Goal: Task Accomplishment & Management: Use online tool/utility

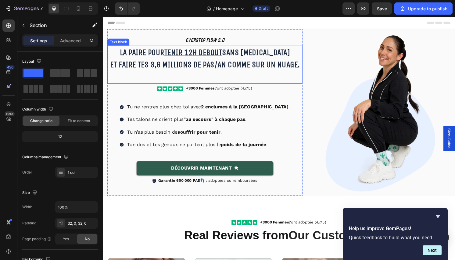
click at [241, 69] on p "La paire pour tenir 12h debout sans [MEDICAL_DATA] Et faire tes 3,6 millions de…" at bounding box center [208, 61] width 201 height 26
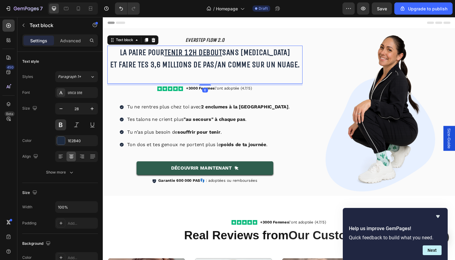
click at [239, 64] on p "La paire pour tenir 12h debout sans [MEDICAL_DATA] Et faire tes 3,6 millions de…" at bounding box center [208, 61] width 201 height 26
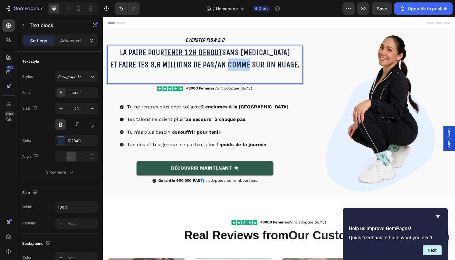
click at [239, 64] on p "La paire pour tenir 12h debout sans [MEDICAL_DATA] Et faire tes 3,6 millions de…" at bounding box center [208, 61] width 201 height 26
click at [216, 80] on p "Rich Text Editor. Editing area: main" at bounding box center [208, 79] width 201 height 13
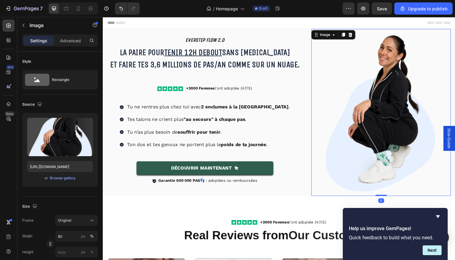
click at [322, 113] on div at bounding box center [391, 117] width 145 height 174
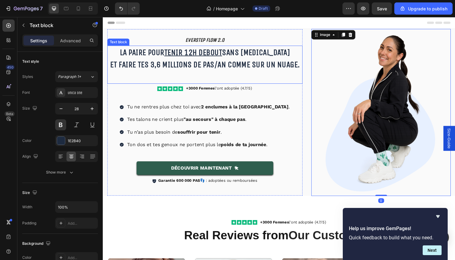
click at [217, 76] on p "Rich Text Editor. Editing area: main" at bounding box center [208, 79] width 201 height 13
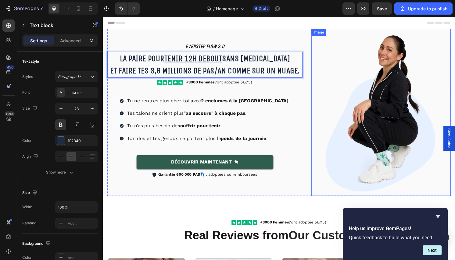
click at [321, 122] on div at bounding box center [391, 117] width 145 height 174
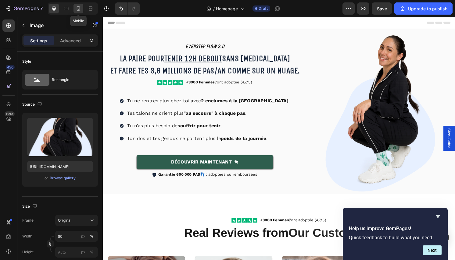
click at [80, 8] on icon at bounding box center [78, 8] width 6 height 6
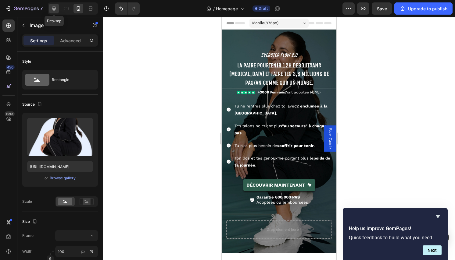
click at [51, 11] on icon at bounding box center [54, 8] width 6 height 6
type input "80"
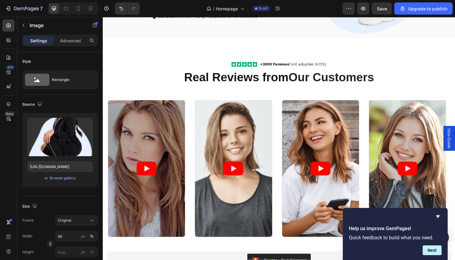
scroll to position [174, 0]
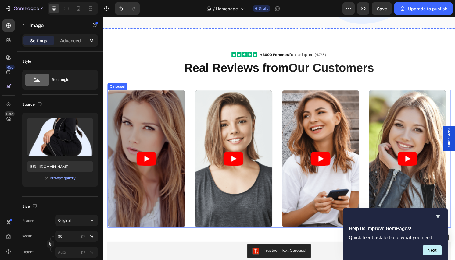
click at [284, 161] on div "Video Video Video Video" at bounding box center [285, 164] width 356 height 143
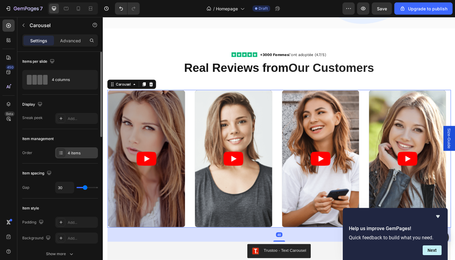
click at [78, 154] on div "4 items" at bounding box center [82, 152] width 29 height 5
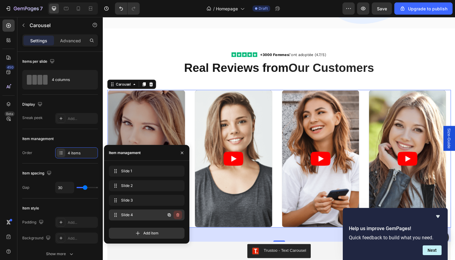
click at [180, 217] on button "button" at bounding box center [177, 215] width 9 height 9
click at [179, 216] on div "Delete" at bounding box center [173, 214] width 11 height 5
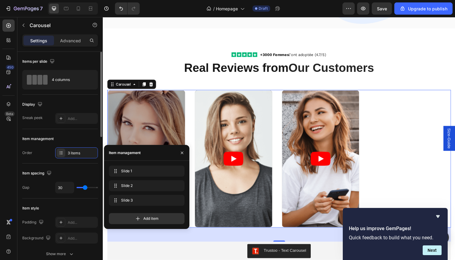
click at [44, 159] on div "Item management Order 3 items" at bounding box center [60, 146] width 76 height 34
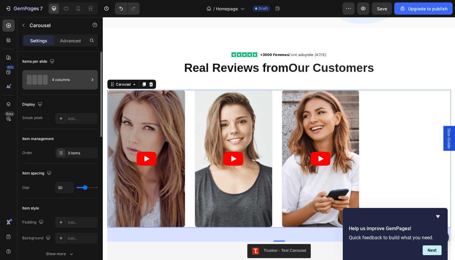
click at [66, 85] on div "4 columns" at bounding box center [70, 80] width 37 height 14
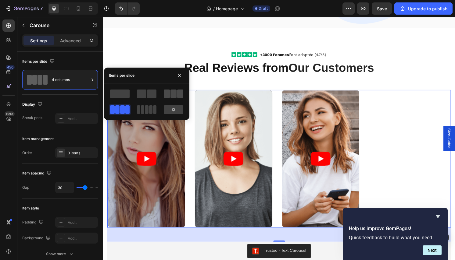
click at [179, 96] on span at bounding box center [180, 94] width 6 height 9
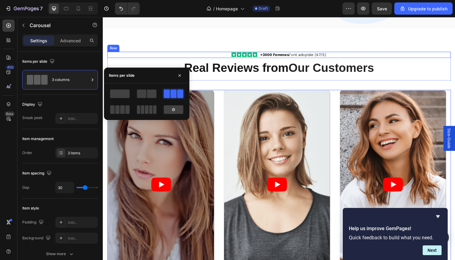
click at [187, 54] on div "Icon Icon Icon Icon Icon Icon List +3000 Femmes l'ont adoptée (4.7/5) Text Bloc…" at bounding box center [285, 56] width 356 height 6
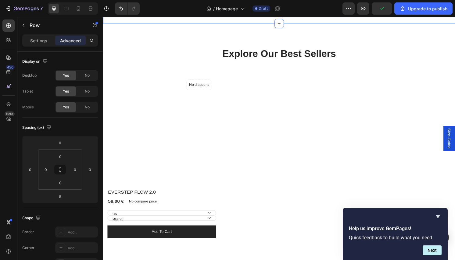
scroll to position [557, 0]
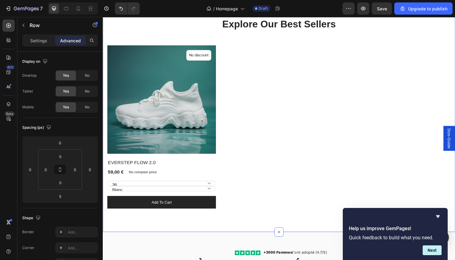
click at [250, 222] on div "Explore Our Best Sellers Heading Row (P) Images No discount Not be displayed wh…" at bounding box center [286, 116] width 366 height 247
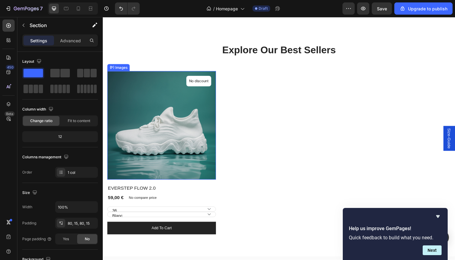
scroll to position [501, 0]
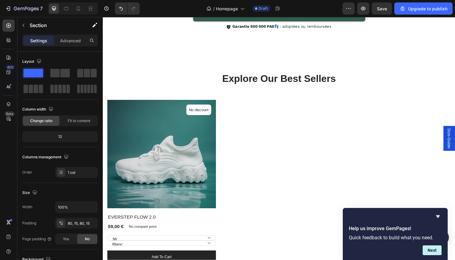
click at [224, 65] on div "Explore Our Best Sellers Heading Row (P) Images No discount Not be displayed wh…" at bounding box center [286, 173] width 366 height 247
click at [283, 49] on icon at bounding box center [285, 50] width 5 height 5
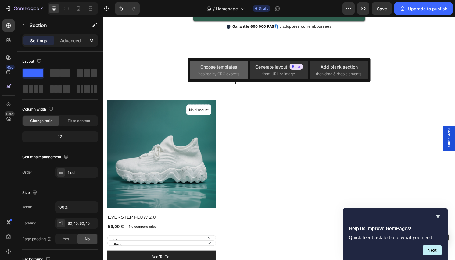
click at [228, 72] on span "inspired by CRO experts" at bounding box center [218, 73] width 42 height 5
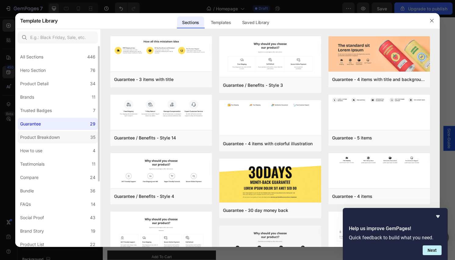
click at [57, 136] on div "Product Breakdown" at bounding box center [40, 137] width 40 height 7
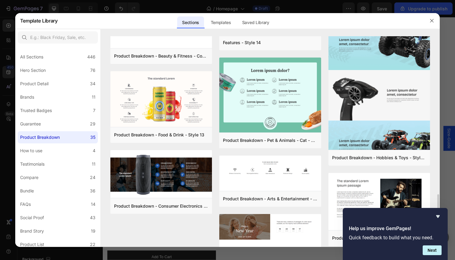
scroll to position [732, 0]
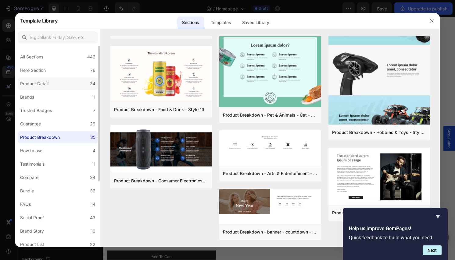
click at [50, 86] on div "Product Detail" at bounding box center [35, 83] width 31 height 7
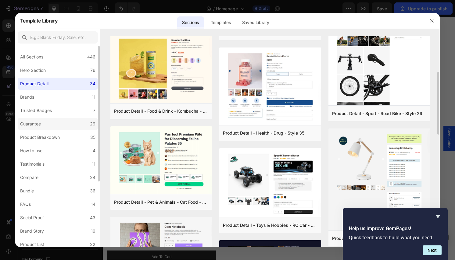
scroll to position [57, 0]
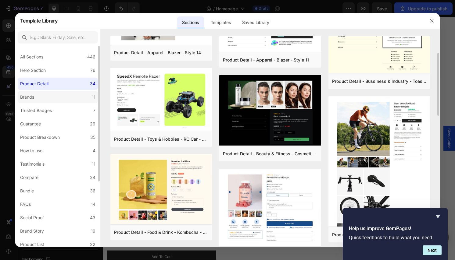
click at [37, 98] on label "Brands 11" at bounding box center [58, 97] width 80 height 12
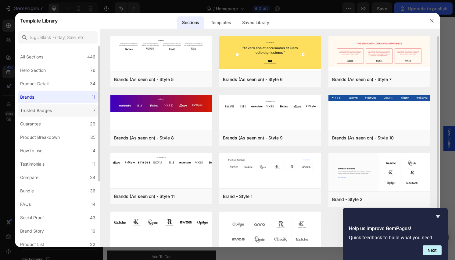
click at [44, 108] on div "Trusted Badges" at bounding box center [36, 110] width 32 height 7
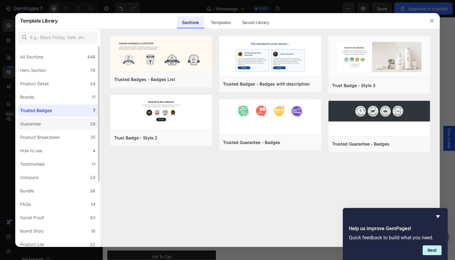
click at [51, 125] on label "Guarantee 29" at bounding box center [58, 124] width 80 height 12
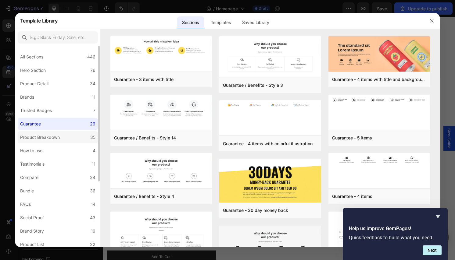
click at [53, 135] on div "Product Breakdown" at bounding box center [40, 137] width 40 height 7
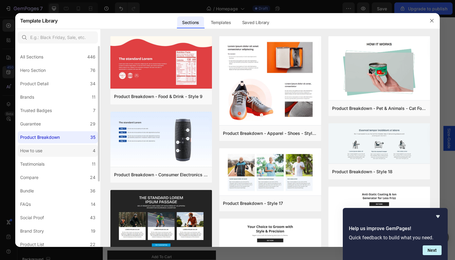
click at [53, 149] on label "How to use 4" at bounding box center [58, 151] width 80 height 12
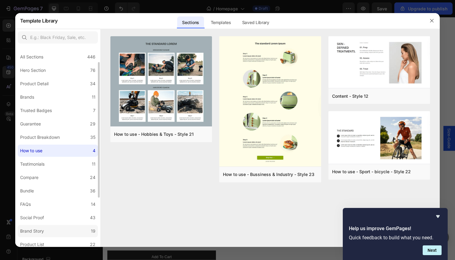
scroll to position [10, 0]
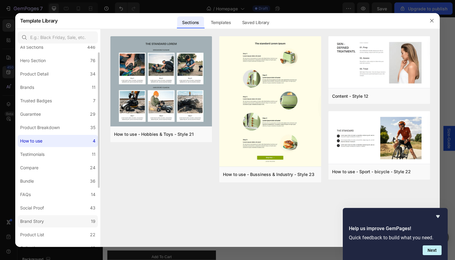
click at [65, 226] on label "Brand Story 19" at bounding box center [58, 221] width 80 height 12
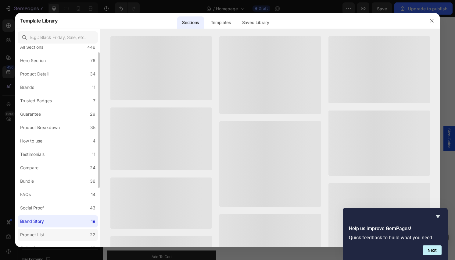
click at [65, 232] on label "Product List 22" at bounding box center [58, 235] width 80 height 12
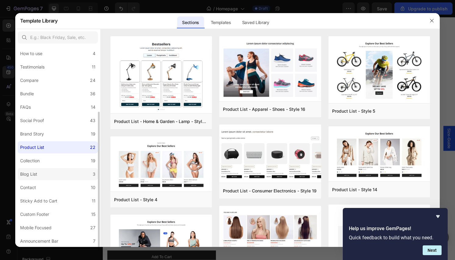
scroll to position [94, 0]
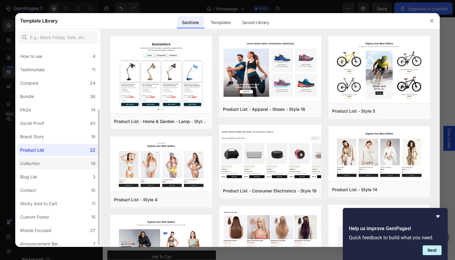
click at [58, 168] on label "Collection 19" at bounding box center [58, 163] width 80 height 12
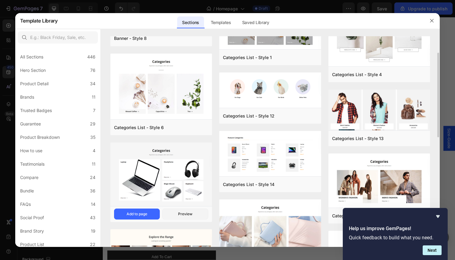
scroll to position [163, 0]
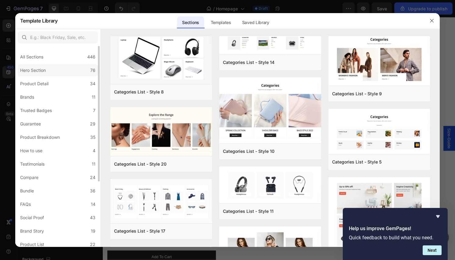
click at [56, 71] on label "Hero Section 76" at bounding box center [58, 70] width 80 height 12
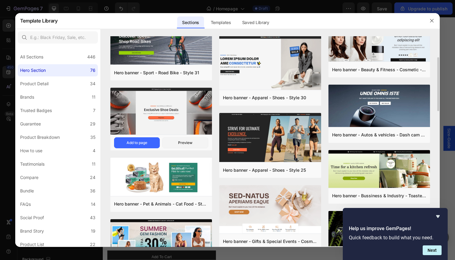
scroll to position [338, 0]
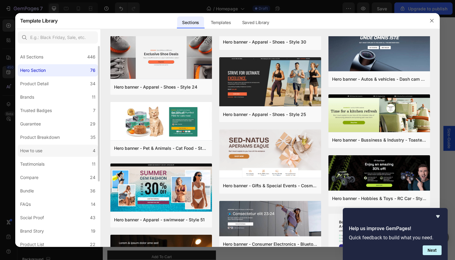
click at [69, 147] on label "How to use 4" at bounding box center [58, 151] width 80 height 12
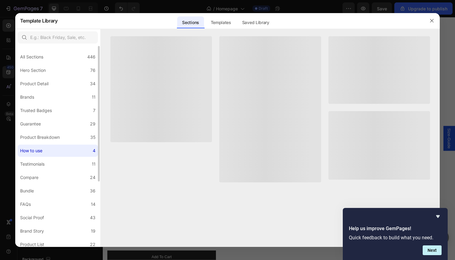
scroll to position [0, 0]
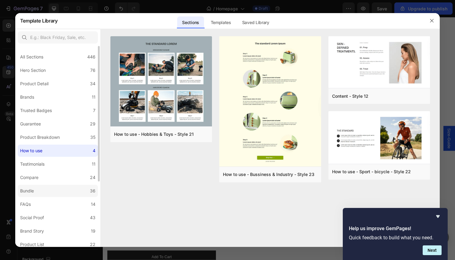
click at [67, 191] on label "Bundle 36" at bounding box center [58, 191] width 80 height 12
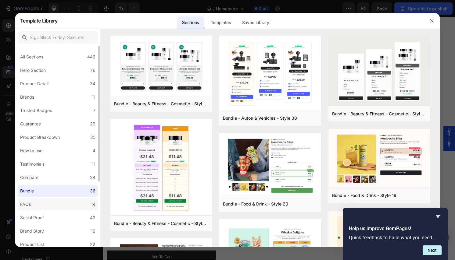
click at [64, 203] on label "FAQs 14" at bounding box center [58, 204] width 80 height 12
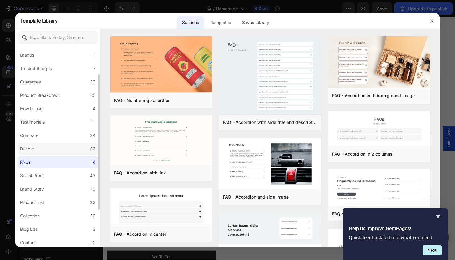
scroll to position [97, 0]
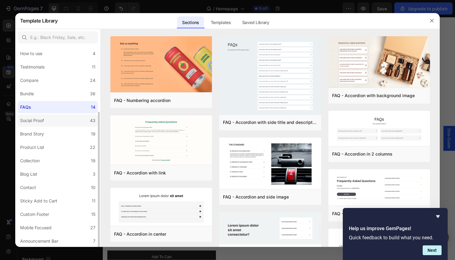
click at [54, 124] on label "Social Proof 43" at bounding box center [58, 121] width 80 height 12
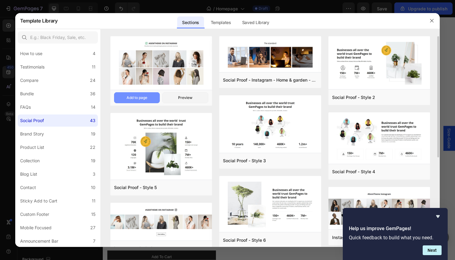
click at [145, 97] on div "Add to page" at bounding box center [136, 97] width 21 height 5
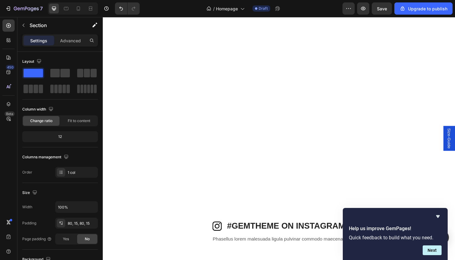
scroll to position [554, 0]
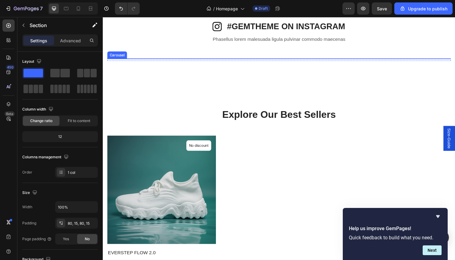
click at [177, 60] on div "Image Image Image Image Image" at bounding box center [285, 60] width 356 height 0
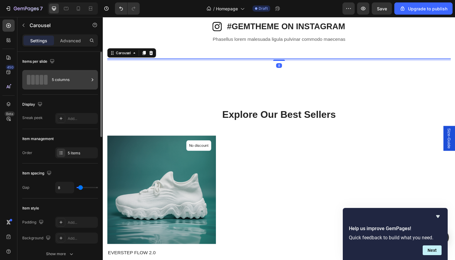
click at [66, 77] on div "5 columns" at bounding box center [70, 80] width 37 height 14
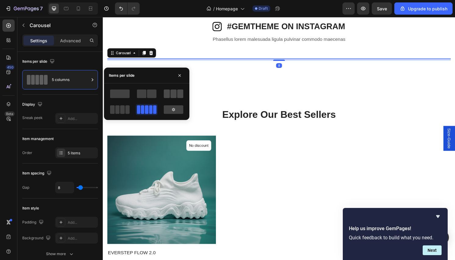
click at [172, 94] on span at bounding box center [173, 94] width 6 height 9
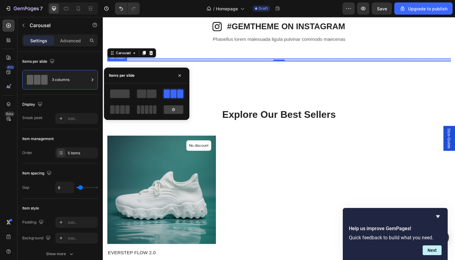
click at [177, 63] on div "Image Image Image Image Image" at bounding box center [285, 63] width 356 height 0
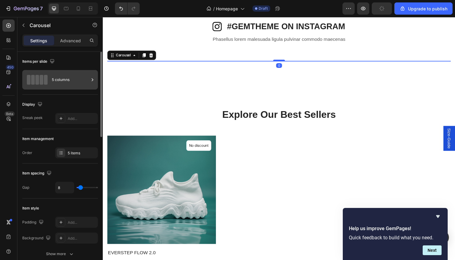
click at [62, 80] on div "5 columns" at bounding box center [70, 80] width 37 height 14
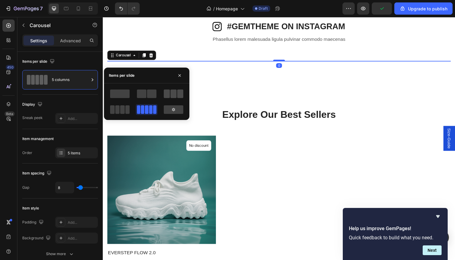
click at [174, 95] on span at bounding box center [173, 94] width 6 height 9
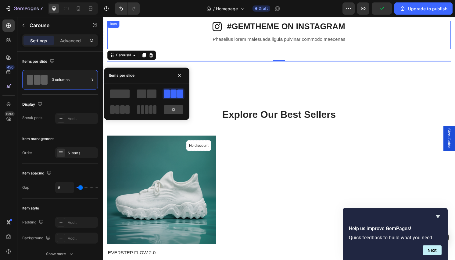
click at [224, 50] on div "Icon #GEMTHEME ON INSTAGRAM Heading Row Phasellus lorem malesuada ligula pulvin…" at bounding box center [285, 36] width 356 height 30
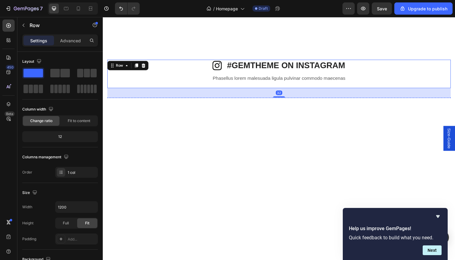
scroll to position [457, 0]
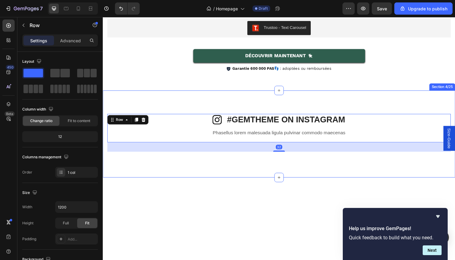
click at [246, 105] on div "Icon #GEMTHEME ON INSTAGRAM Heading Row Phasellus lorem malesuada ligula pulvin…" at bounding box center [286, 139] width 366 height 90
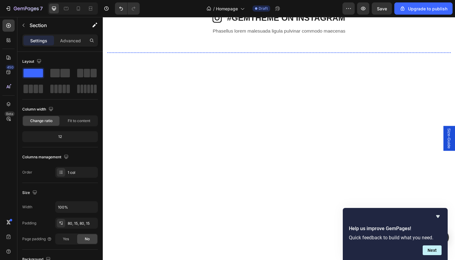
scroll to position [509, 0]
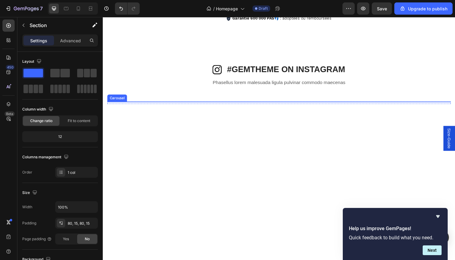
click at [343, 105] on div "Image Image Image Image Image" at bounding box center [285, 105] width 356 height 0
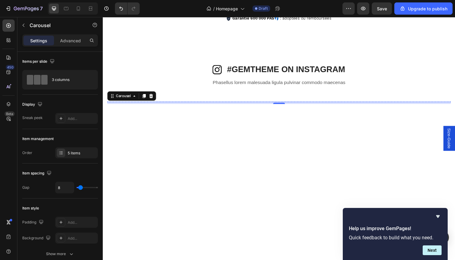
click at [129, 104] on div "Icon #GEMTHEME ON INSTAGRAM Heading Row Phasellus lorem malesuada ligula pulvin…" at bounding box center [285, 87] width 356 height 42
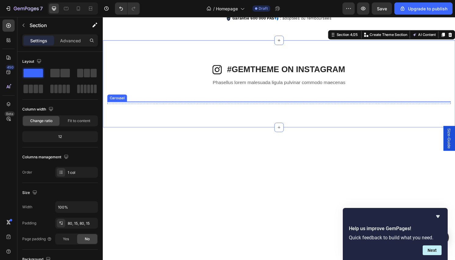
click at [224, 105] on div "Image Image Image Image Image" at bounding box center [285, 105] width 356 height 0
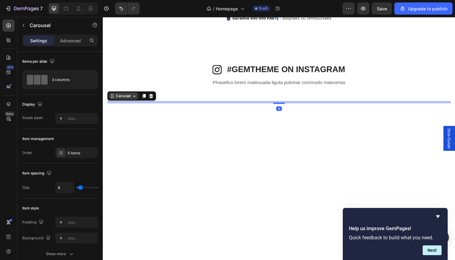
click at [119, 101] on div "Carousel" at bounding box center [124, 99] width 18 height 5
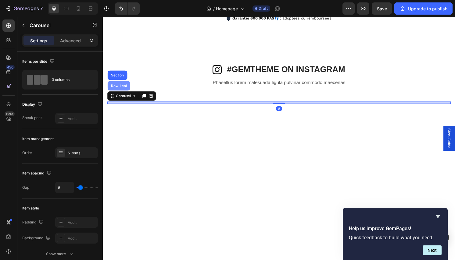
click at [122, 93] on div "Row 1 col" at bounding box center [119, 89] width 23 height 10
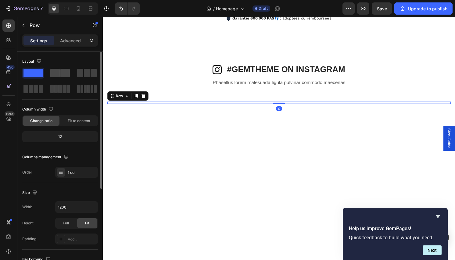
click at [58, 74] on span at bounding box center [54, 73] width 9 height 9
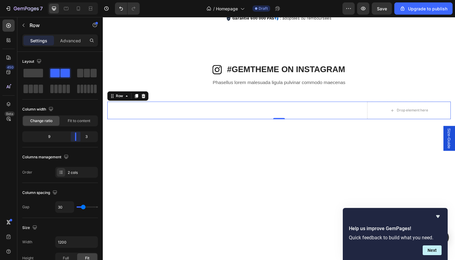
drag, startPoint x: 58, startPoint y: 134, endPoint x: 75, endPoint y: 143, distance: 18.4
click at [78, 0] on body "7 / Homepage Draft Preview Save Upgrade to publish 450 Beta Sections(18) Elemen…" at bounding box center [227, 0] width 455 height 0
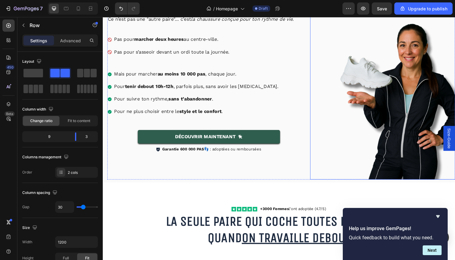
click at [375, 143] on img at bounding box center [408, 96] width 120 height 181
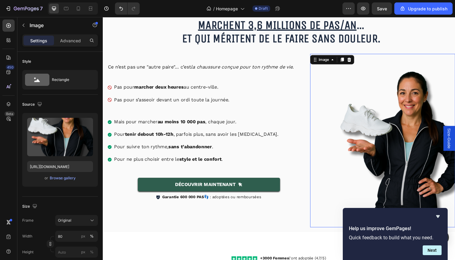
scroll to position [1069, 0]
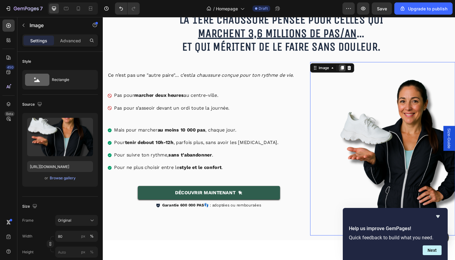
click at [347, 73] on div at bounding box center [350, 69] width 7 height 7
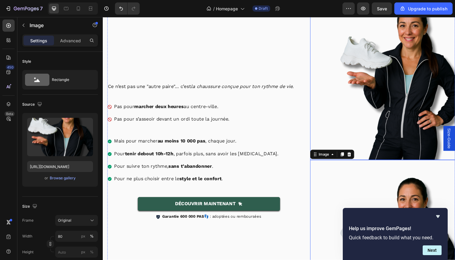
click at [369, 126] on img at bounding box center [408, 75] width 120 height 181
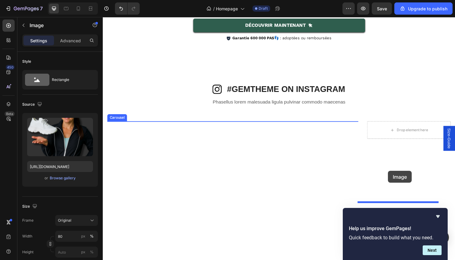
scroll to position [590, 0]
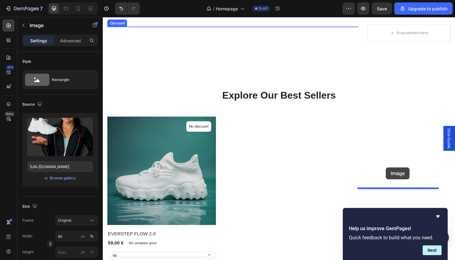
drag, startPoint x: 332, startPoint y: 119, endPoint x: 396, endPoint y: 174, distance: 84.1
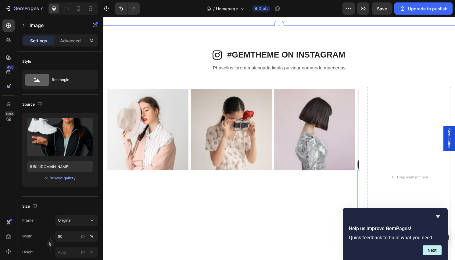
scroll to position [336, 0]
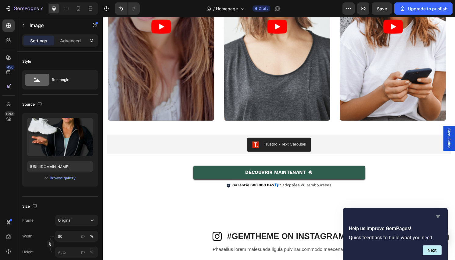
click at [436, 216] on icon "Hide survey" at bounding box center [438, 216] width 4 height 3
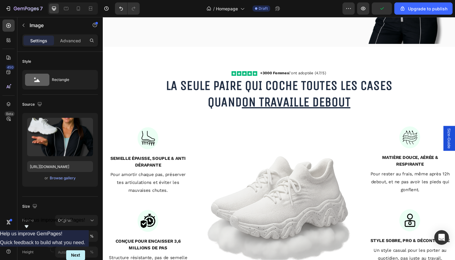
scroll to position [1166, 0]
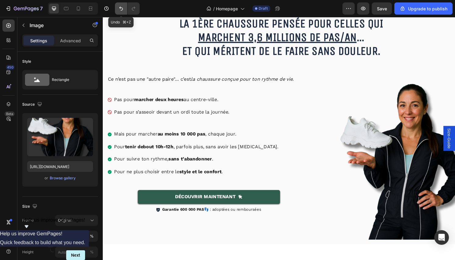
click at [122, 9] on icon "Undo/Redo" at bounding box center [121, 9] width 4 height 4
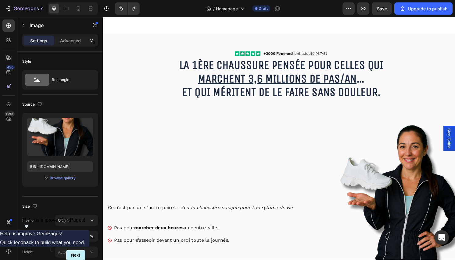
scroll to position [1083, 0]
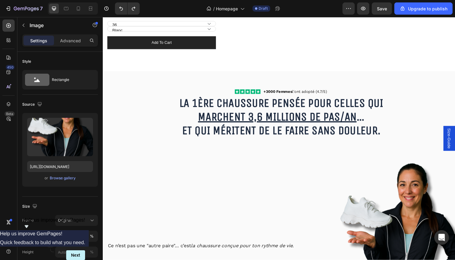
click at [404, 195] on img at bounding box center [408, 241] width 120 height 181
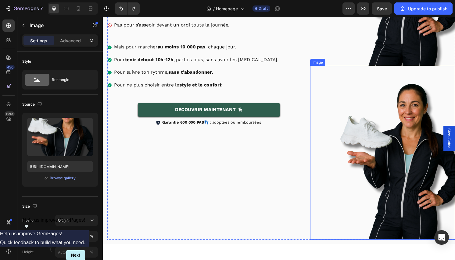
scroll to position [1357, 0]
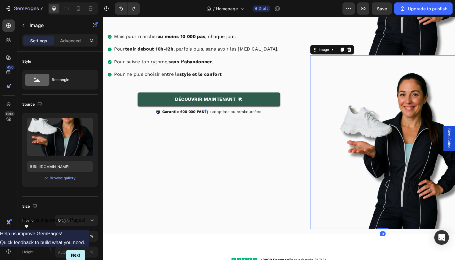
click at [372, 136] on img at bounding box center [408, 147] width 120 height 181
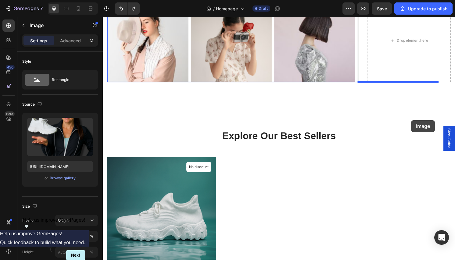
scroll to position [504, 0]
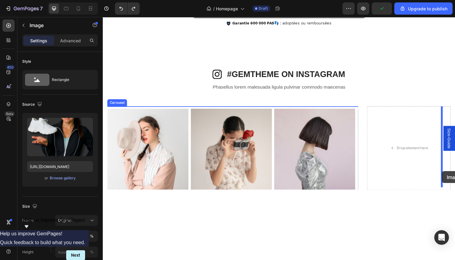
drag, startPoint x: 322, startPoint y: 51, endPoint x: 455, endPoint y: 177, distance: 183.1
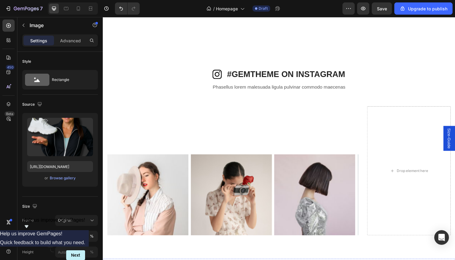
scroll to position [693, 0]
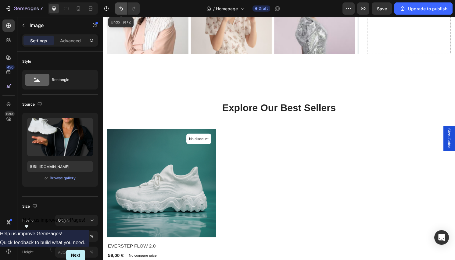
click at [117, 8] on button "Undo/Redo" at bounding box center [121, 8] width 12 height 12
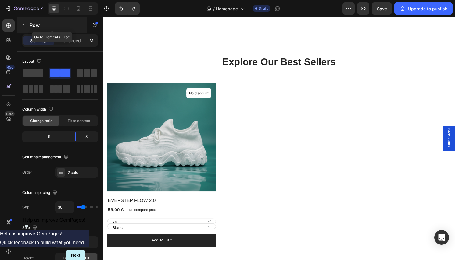
click at [23, 26] on icon "button" at bounding box center [23, 25] width 5 height 5
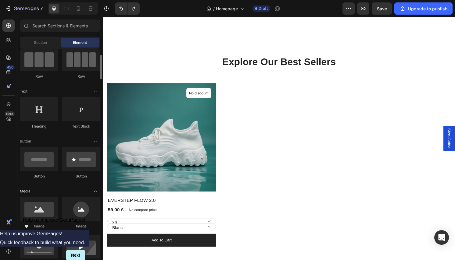
scroll to position [105, 0]
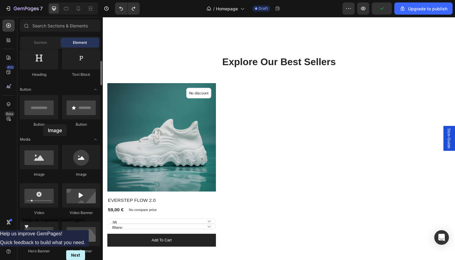
drag, startPoint x: 37, startPoint y: 160, endPoint x: 43, endPoint y: 124, distance: 35.8
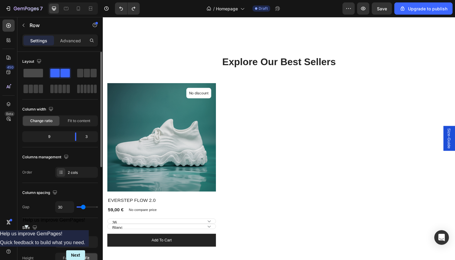
click at [38, 73] on span at bounding box center [32, 73] width 19 height 9
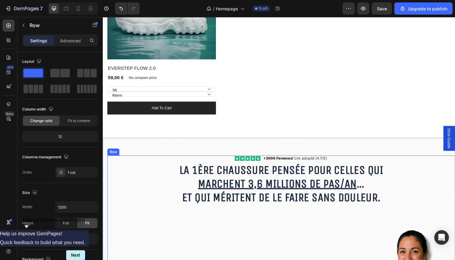
scroll to position [1014, 0]
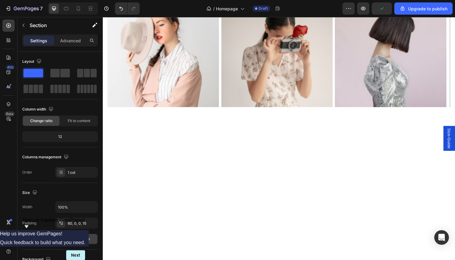
scroll to position [434, 0]
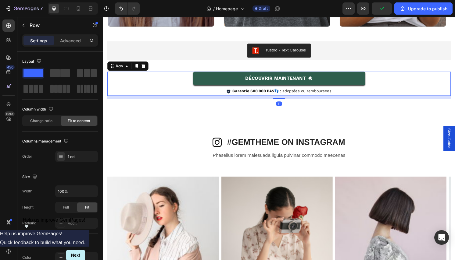
click at [176, 89] on div "Découvrir Maintenant [PERSON_NAME]" at bounding box center [285, 82] width 356 height 17
click at [137, 67] on icon at bounding box center [137, 68] width 3 height 4
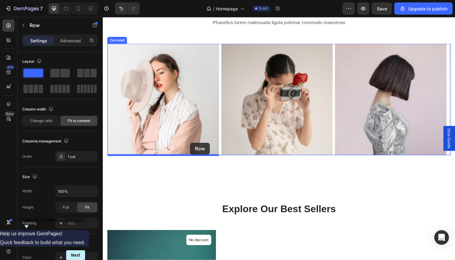
scroll to position [727, 0]
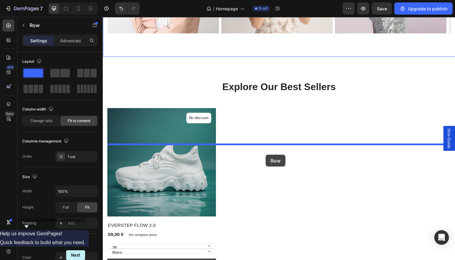
drag, startPoint x: 115, startPoint y: 99, endPoint x: 272, endPoint y: 160, distance: 168.8
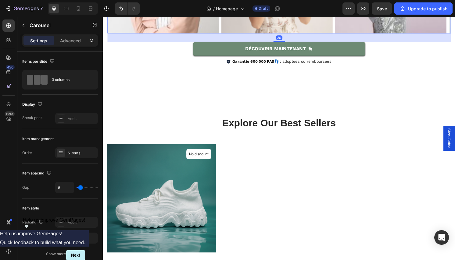
drag, startPoint x: 285, startPoint y: 149, endPoint x: 343, endPoint y: 161, distance: 59.7
click at [287, 43] on div at bounding box center [285, 42] width 12 height 1
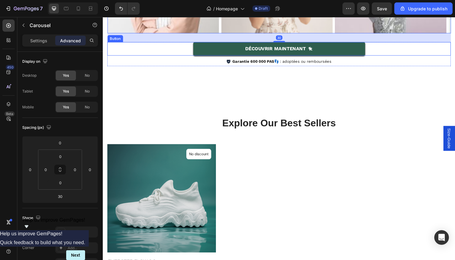
click at [384, 57] on div "Découvrir Maintenant [PERSON_NAME]" at bounding box center [285, 50] width 356 height 14
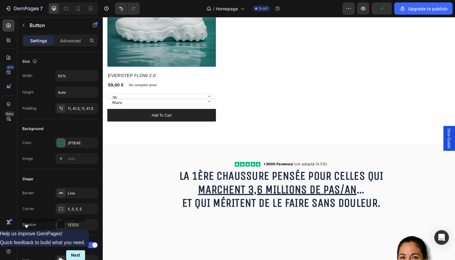
scroll to position [1064, 0]
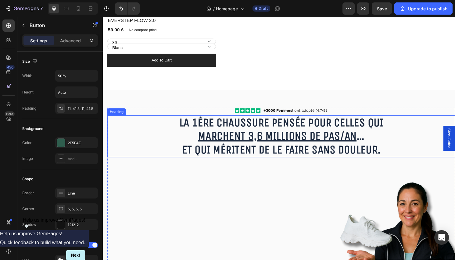
click at [155, 137] on div "La 1ère chaussure pensée pour celles qui marchent 3,6 millions de pas/an … et q…" at bounding box center [287, 141] width 361 height 44
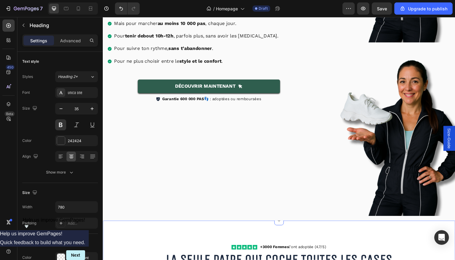
scroll to position [1329, 0]
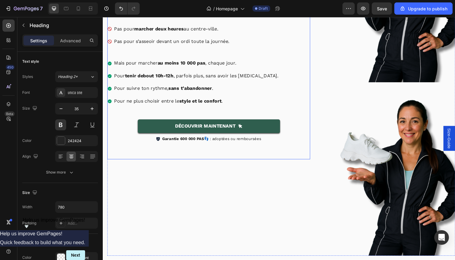
click at [369, 169] on img at bounding box center [408, 175] width 120 height 181
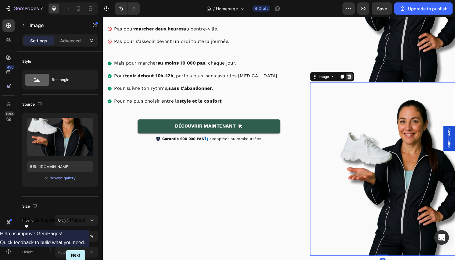
click at [357, 77] on icon at bounding box center [358, 79] width 5 height 5
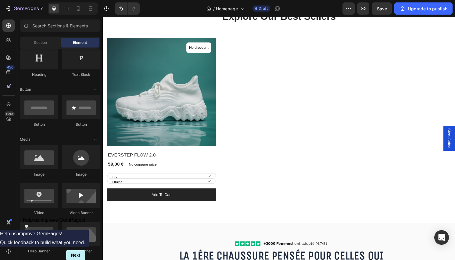
scroll to position [924, 0]
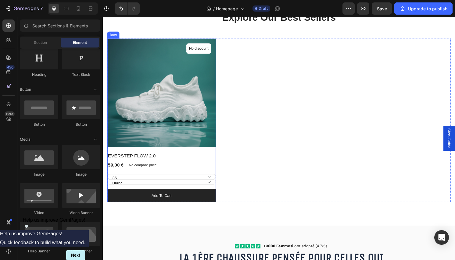
click at [209, 155] on div "(P) Images No discount Not be displayed when published Product Badge Row EVERST…" at bounding box center [163, 125] width 113 height 170
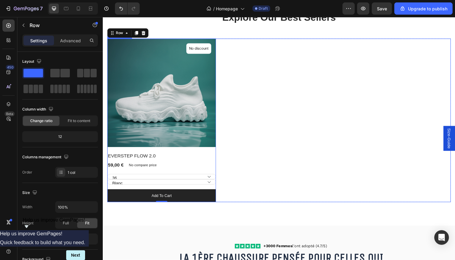
click at [271, 111] on div "(P) Images No discount Not be displayed when published Product Badge Row EVERST…" at bounding box center [285, 125] width 356 height 170
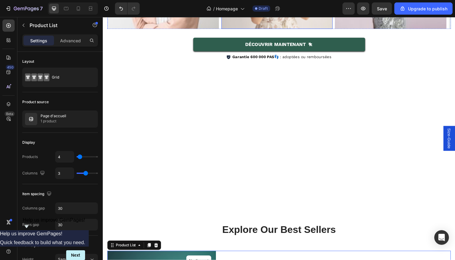
scroll to position [695, 0]
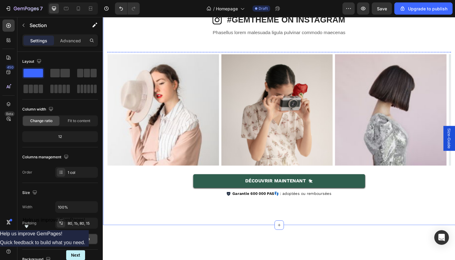
scroll to position [494, 0]
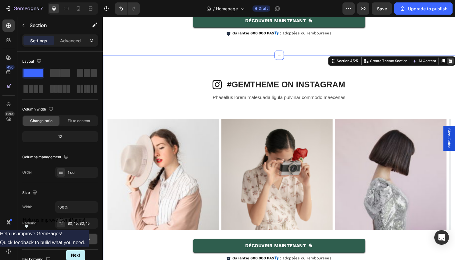
click at [454, 65] on icon at bounding box center [463, 63] width 5 height 5
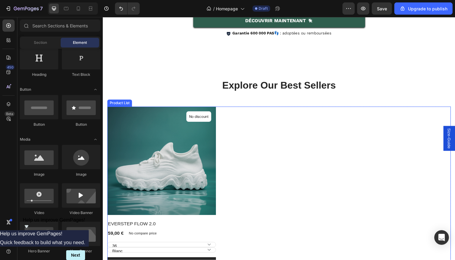
scroll to position [541, 0]
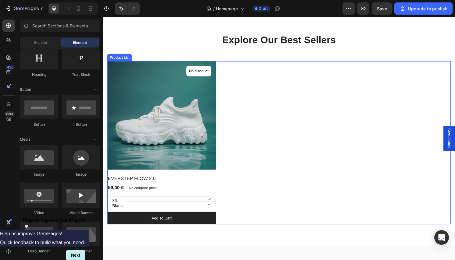
click at [269, 111] on div "(P) Images No discount Not be displayed when published Product Badge Row EVERST…" at bounding box center [285, 148] width 356 height 170
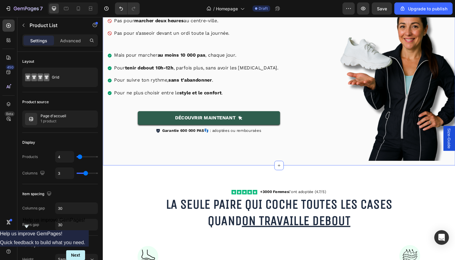
scroll to position [1014, 0]
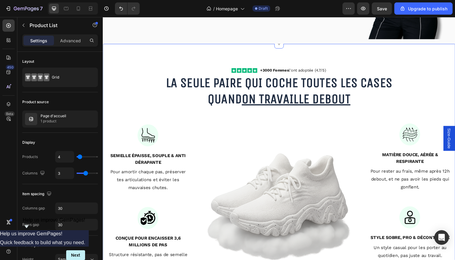
click at [232, 53] on div "Icon Icon Icon Icon Icon Icon List +3000 Femmes l'ont adoptée (4.7/5) Text Bloc…" at bounding box center [286, 197] width 366 height 305
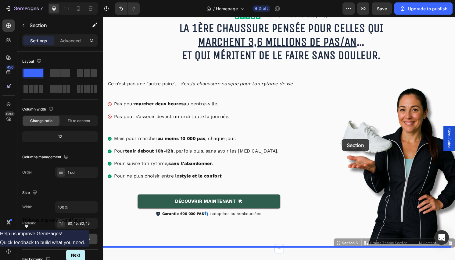
scroll to position [691, 0]
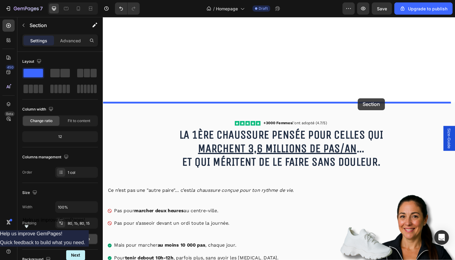
drag, startPoint x: 347, startPoint y: 148, endPoint x: 367, endPoint y: 101, distance: 50.9
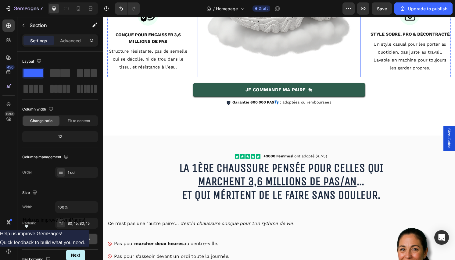
scroll to position [971, 0]
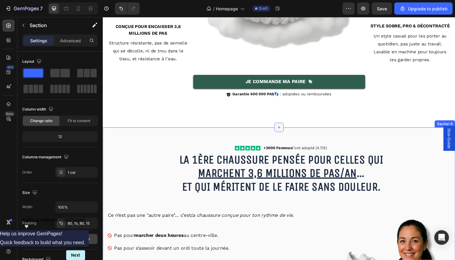
click at [283, 131] on icon at bounding box center [285, 131] width 5 height 5
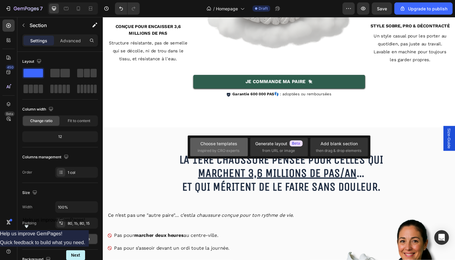
click at [213, 140] on div "Choose templates" at bounding box center [218, 143] width 37 height 6
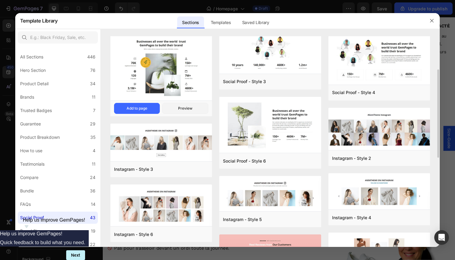
scroll to position [136, 0]
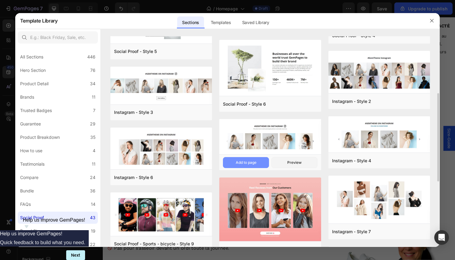
click at [238, 161] on div "Add to page" at bounding box center [245, 162] width 21 height 5
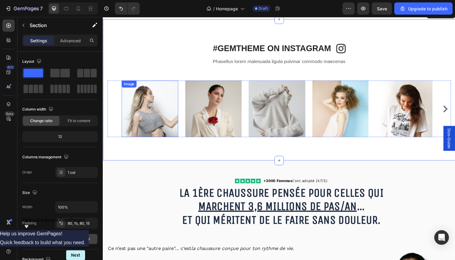
scroll to position [1084, 0]
click at [167, 132] on img at bounding box center [151, 112] width 59 height 59
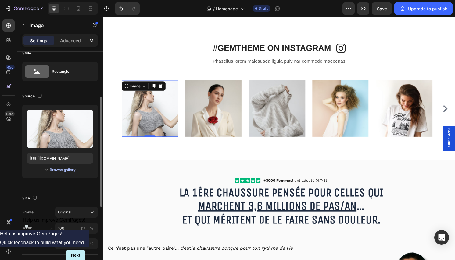
scroll to position [36, 0]
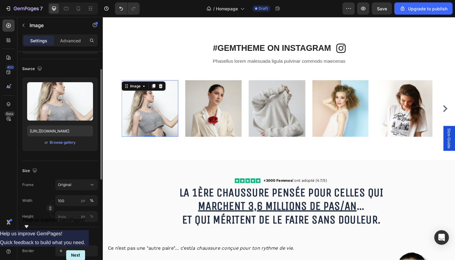
click at [186, 123] on div "Image 0 Image Image Image Image Image Image Image Image" at bounding box center [285, 112] width 327 height 59
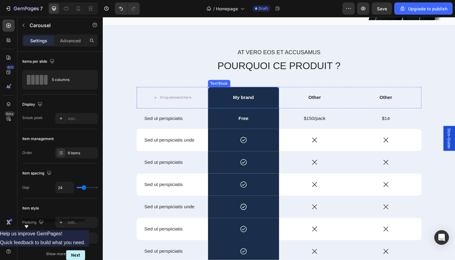
scroll to position [1485, 0]
click at [318, 98] on p "Other" at bounding box center [322, 101] width 73 height 6
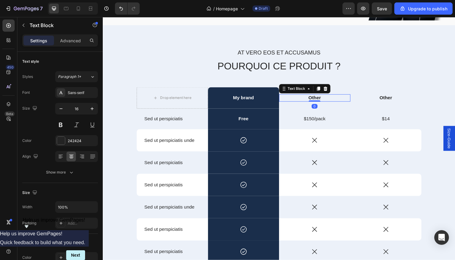
click at [318, 98] on p "Other" at bounding box center [322, 101] width 73 height 6
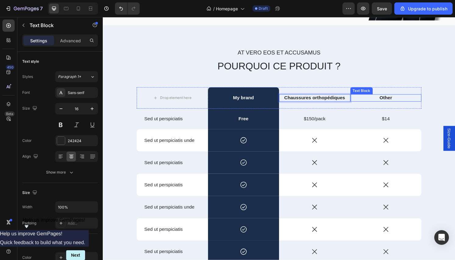
click at [391, 98] on p "Other" at bounding box center [396, 101] width 73 height 6
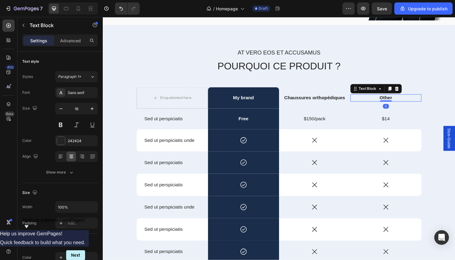
click at [391, 98] on p "Other" at bounding box center [396, 101] width 73 height 6
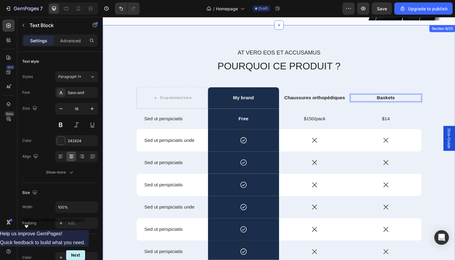
click at [443, 95] on div "At vero eos et accusamus Text Block POURQUOI CE PRODUIT ? Heading Drop element …" at bounding box center [285, 186] width 356 height 272
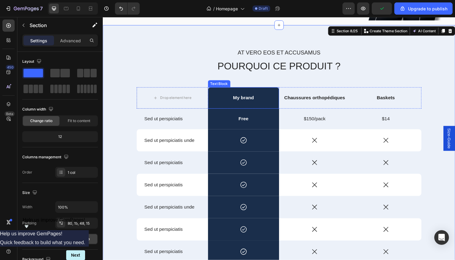
click at [247, 100] on p "My brand" at bounding box center [248, 101] width 73 height 6
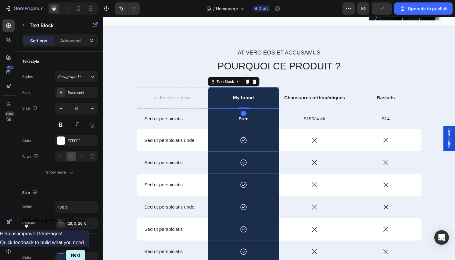
click at [247, 100] on p "My brand" at bounding box center [248, 101] width 73 height 6
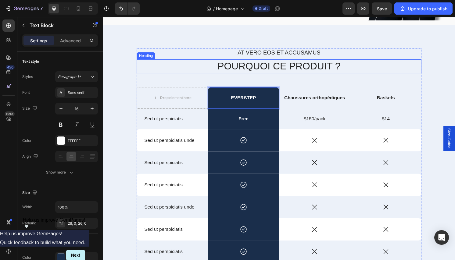
click at [159, 67] on h2 "POURQUOI CE PRODUIT ?" at bounding box center [285, 68] width 295 height 14
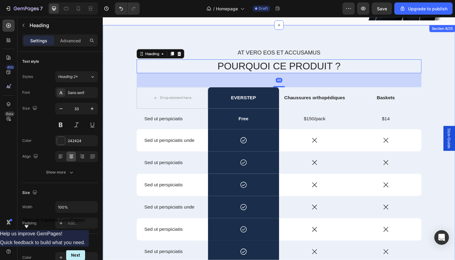
click at [126, 90] on div "At vero eos et accusamus Text Block POURQUOI CE PRODUIT ? Heading 48 Drop eleme…" at bounding box center [285, 186] width 356 height 272
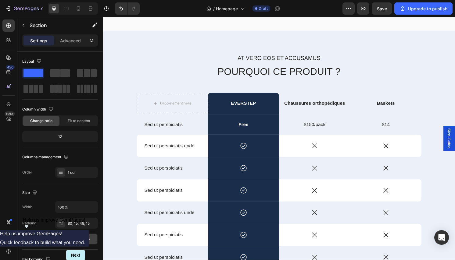
scroll to position [1773, 0]
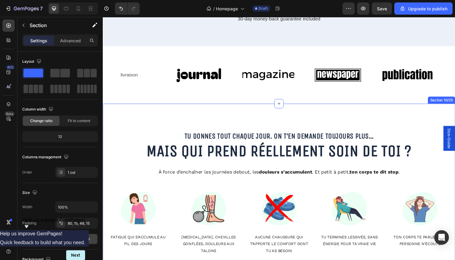
click at [171, 126] on div "Tu donnes tout chaque jour. On t’en demande toujours plus… Mais qui prend réell…" at bounding box center [286, 198] width 366 height 182
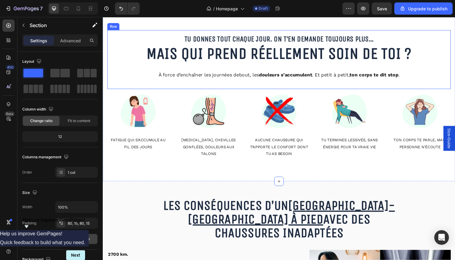
scroll to position [1796, 0]
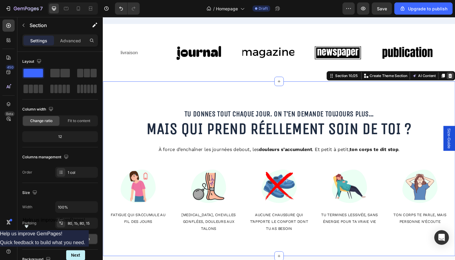
click at [454, 79] on icon at bounding box center [463, 78] width 4 height 4
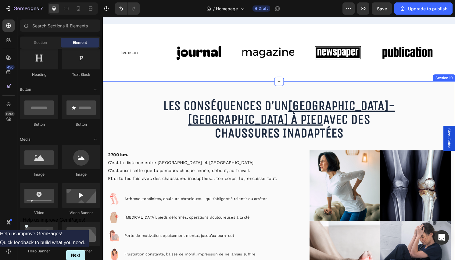
click at [409, 94] on div "Les conséquences d’un [GEOGRAPHIC_DATA]-[GEOGRAPHIC_DATA] à pied avec des chaus…" at bounding box center [286, 196] width 366 height 224
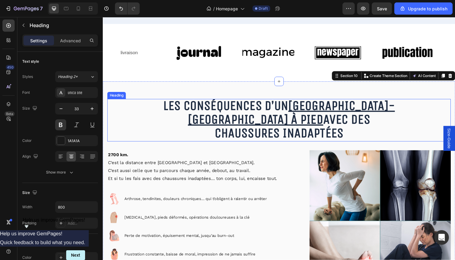
click at [284, 113] on span "Les conséquences d’un [GEOGRAPHIC_DATA]-[GEOGRAPHIC_DATA] à pied avec des chaus…" at bounding box center [285, 123] width 240 height 45
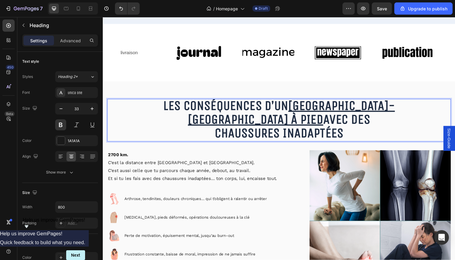
click at [284, 113] on span "Les conséquences d’un [GEOGRAPHIC_DATA]-[GEOGRAPHIC_DATA] à pied avec des chaus…" at bounding box center [285, 123] width 240 height 45
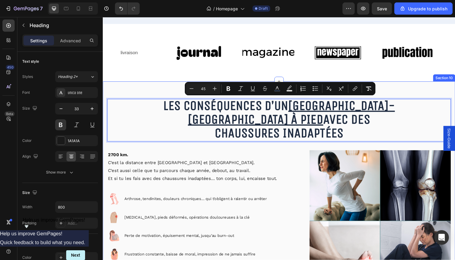
click at [403, 89] on div "Les conséquences d’un [GEOGRAPHIC_DATA]-[GEOGRAPHIC_DATA] à pied avec des chaus…" at bounding box center [286, 196] width 366 height 224
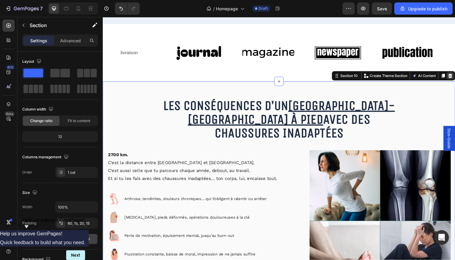
click at [454, 77] on icon at bounding box center [463, 78] width 5 height 5
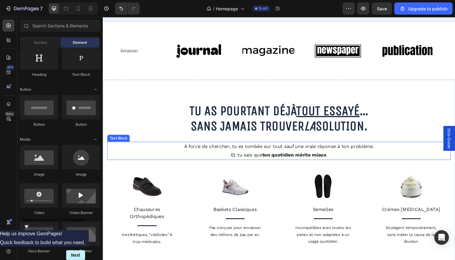
scroll to position [1808, 0]
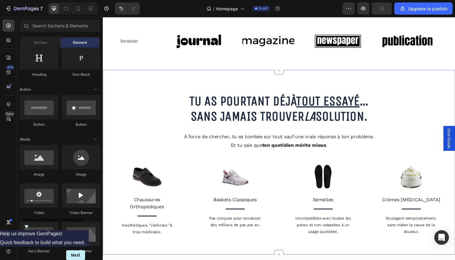
click at [219, 84] on div "Tu as pourtant déjà tout essayé ... sans jamais trouver la solution. Heading Tu…" at bounding box center [286, 168] width 366 height 192
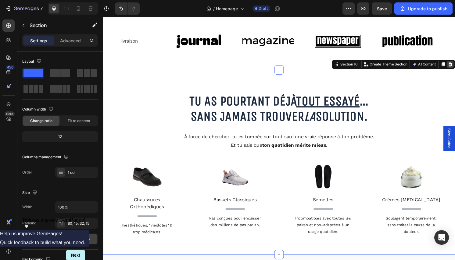
click at [454, 67] on icon at bounding box center [463, 66] width 4 height 4
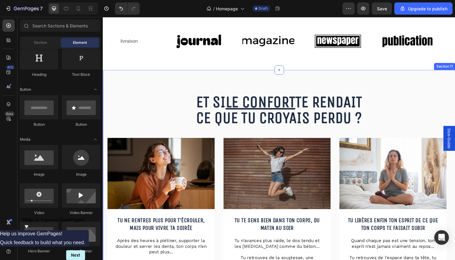
click at [340, 88] on div "Et si le confort te rendait ce que tu croyais perdu ? Heading Et si le confort …" at bounding box center [286, 211] width 366 height 278
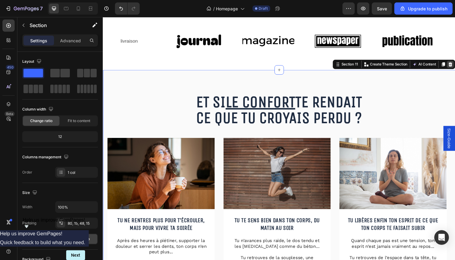
click at [454, 68] on icon at bounding box center [463, 66] width 5 height 5
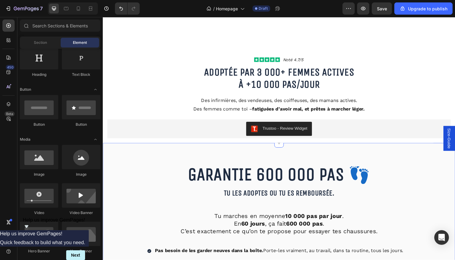
scroll to position [1777, 0]
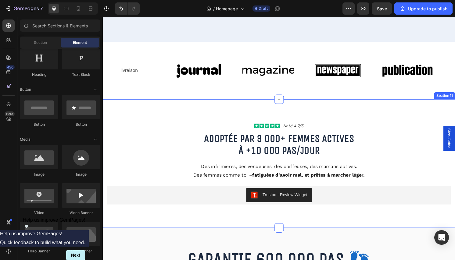
click at [402, 115] on div "Icon Icon Icon Icon Icon Icon List Noté 4.7/5 Text Block Row Adoptée par 3 000+…" at bounding box center [286, 170] width 366 height 134
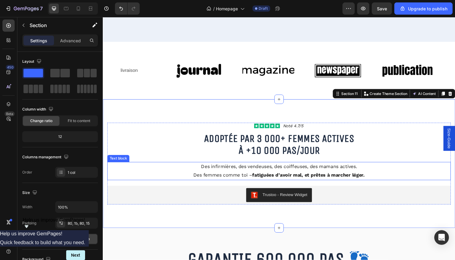
click at [307, 174] on p "Des infirmières, des vendeuses, des coiffeuses, des mamans actives. Des femmes …" at bounding box center [285, 177] width 355 height 18
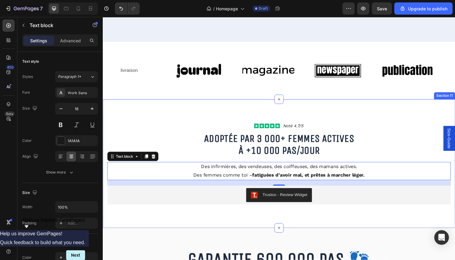
click at [331, 115] on div "Icon Icon Icon Icon Icon Icon List Noté 4.7/5 Text Block Row Adoptée par 3 000+…" at bounding box center [286, 170] width 366 height 134
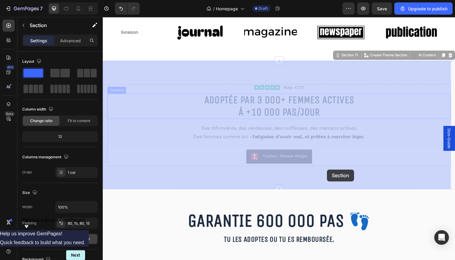
scroll to position [1817, 0]
drag, startPoint x: 347, startPoint y: 96, endPoint x: 335, endPoint y: 175, distance: 80.7
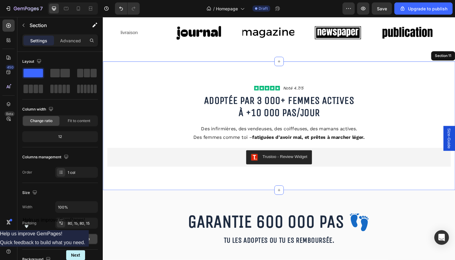
click at [440, 76] on div "Icon Icon Icon Icon Icon Icon List Noté 4.7/5 Text Block Row Adoptée par 3 000+…" at bounding box center [286, 130] width 366 height 134
click at [198, 190] on div "Icon Icon Icon Icon Icon Icon List Noté 4.7/5 Text Block Row Adoptée par 3 000+…" at bounding box center [286, 130] width 366 height 134
click at [448, 58] on div "Section 11" at bounding box center [455, 57] width 19 height 5
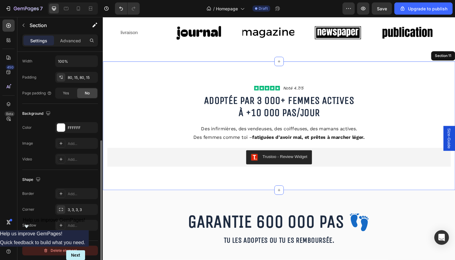
click at [60, 255] on button "Delete element" at bounding box center [60, 251] width 76 height 10
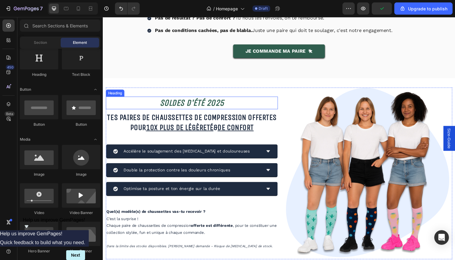
scroll to position [2036, 0]
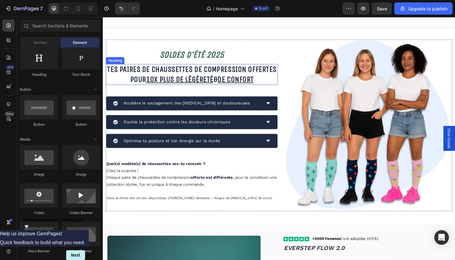
click at [202, 57] on icon "SOLDES D'ÉTÉ 2025" at bounding box center [195, 56] width 67 height 11
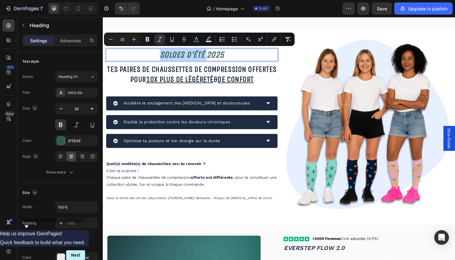
drag, startPoint x: 209, startPoint y: 56, endPoint x: 159, endPoint y: 55, distance: 50.0
click at [159, 55] on p "SOLDES D'ÉTÉ 2025" at bounding box center [194, 57] width 177 height 12
click at [206, 55] on icon "SOLDES D'ÉTÉ 2025" at bounding box center [195, 56] width 67 height 11
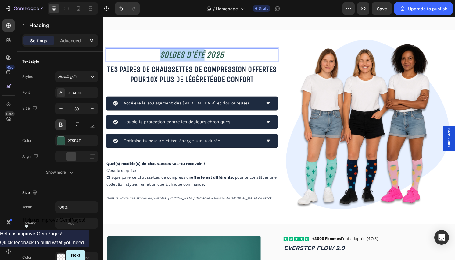
drag, startPoint x: 207, startPoint y: 55, endPoint x: 161, endPoint y: 56, distance: 46.0
click at [162, 56] on icon "SOLDES D'ÉTÉ 2025" at bounding box center [195, 56] width 67 height 11
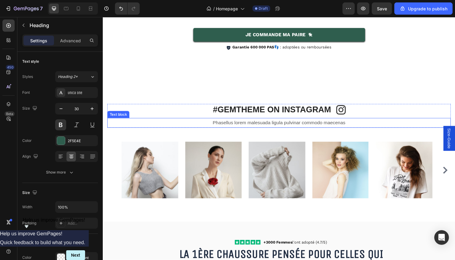
scroll to position [995, 0]
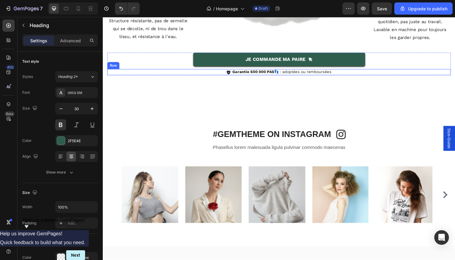
click at [203, 76] on div "Icon Garantie 600 000 PAS 👣 : adoptées ou remboursées Text Block Row" at bounding box center [285, 74] width 356 height 6
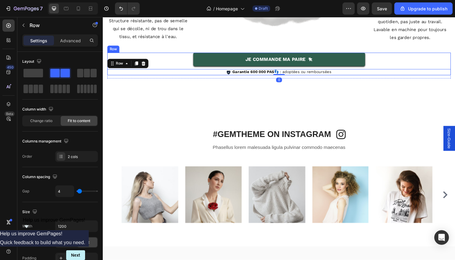
click at [175, 67] on div "JE COMMANDE MA PAIRE Button" at bounding box center [285, 62] width 356 height 17
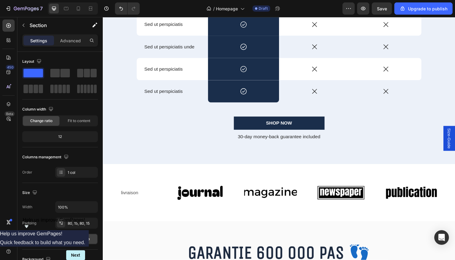
scroll to position [1731, 0]
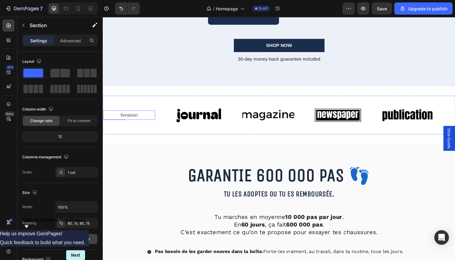
click at [135, 117] on p "livraison" at bounding box center [130, 119] width 53 height 9
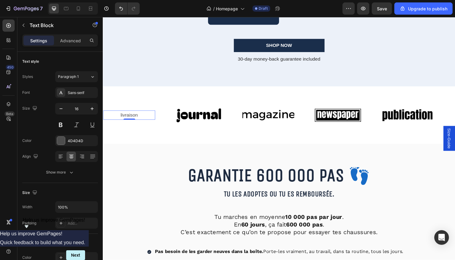
click at [141, 118] on p "livraison" at bounding box center [130, 119] width 53 height 9
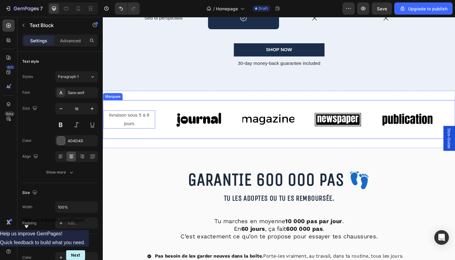
click at [153, 148] on div "livraison sous 5 à 8 jours Text Block 0 Image Image Image Image livraison sous …" at bounding box center [286, 124] width 366 height 60
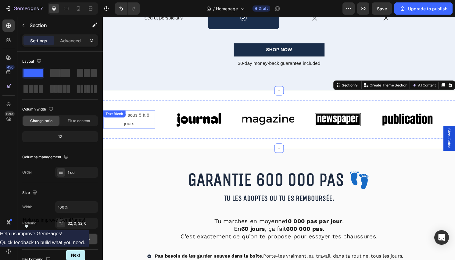
click at [137, 121] on div "livraison sous 5 à 8 jours Text Block" at bounding box center [130, 123] width 54 height 19
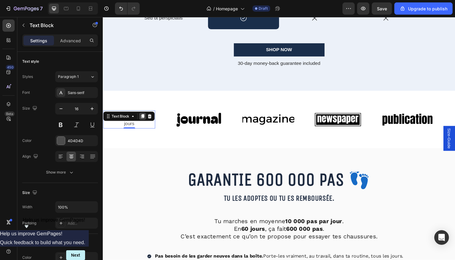
click at [143, 120] on icon at bounding box center [143, 120] width 5 height 5
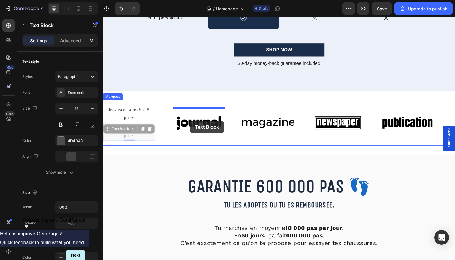
drag, startPoint x: 113, startPoint y: 135, endPoint x: 193, endPoint y: 125, distance: 81.0
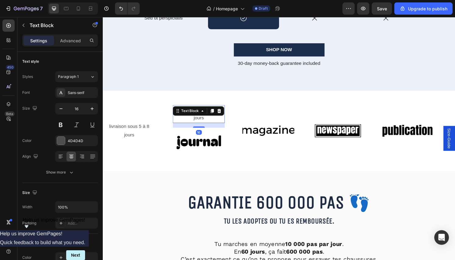
click at [199, 121] on p "livraison sous 5 à 8 jours" at bounding box center [202, 118] width 53 height 18
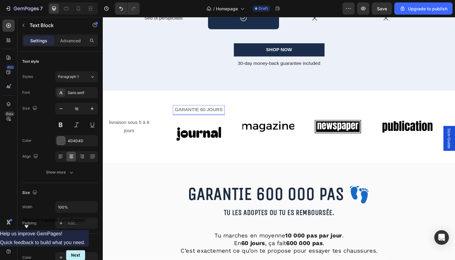
click at [208, 115] on p "GARANTIE 60 JOURS" at bounding box center [202, 113] width 53 height 9
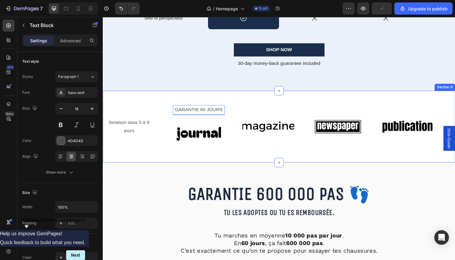
click at [230, 103] on div "livraison sous 5 à 8 jours Text Block GARANTIE 60 JOURS Text Block 16 Image Ima…" at bounding box center [286, 131] width 366 height 75
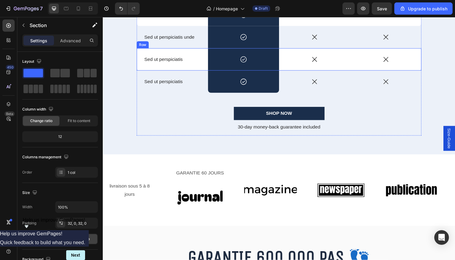
scroll to position [1760, 0]
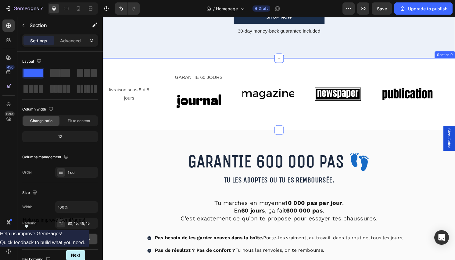
click at [204, 67] on div "livraison sous 5 à 8 jours Text Block GARANTIE 60 JOURS Text Block Image Image …" at bounding box center [286, 97] width 366 height 75
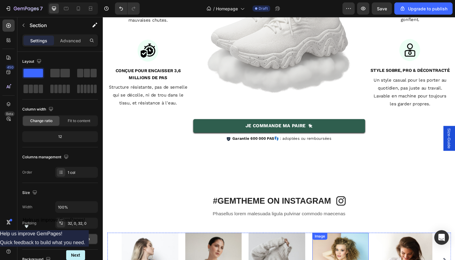
scroll to position [1024, 0]
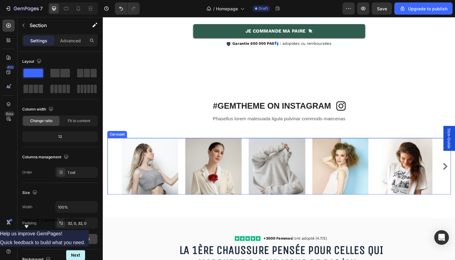
click at [454, 172] on icon "Carousel Next Arrow" at bounding box center [457, 172] width 7 height 7
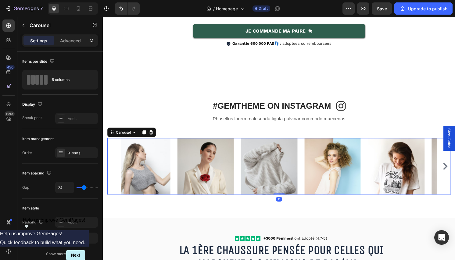
click at [454, 172] on icon "Carousel Next Arrow" at bounding box center [457, 172] width 7 height 7
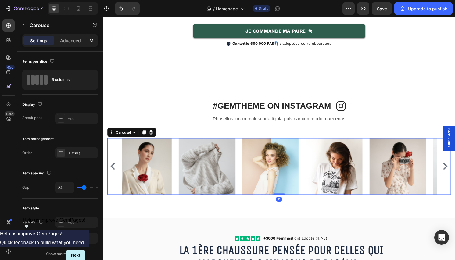
click at [454, 172] on icon "Carousel Next Arrow" at bounding box center [457, 172] width 7 height 7
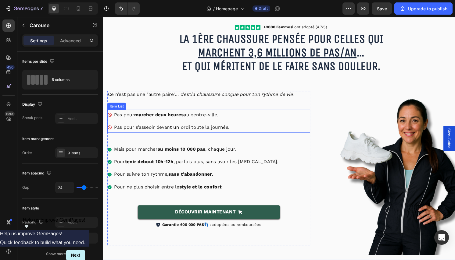
scroll to position [1206, 0]
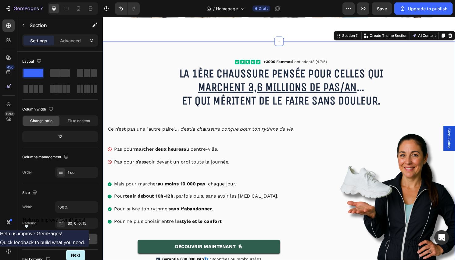
click at [187, 54] on div "Icon Icon Icon Icon Icon Icon List +3000 Femmes l'ont adopté (4.7/5) Text Block…" at bounding box center [286, 173] width 366 height 263
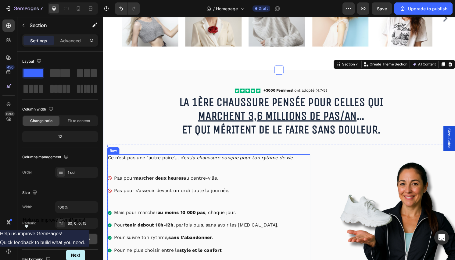
scroll to position [1162, 0]
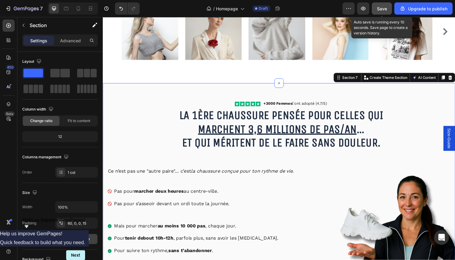
click at [379, 4] on button "Save" at bounding box center [381, 8] width 20 height 12
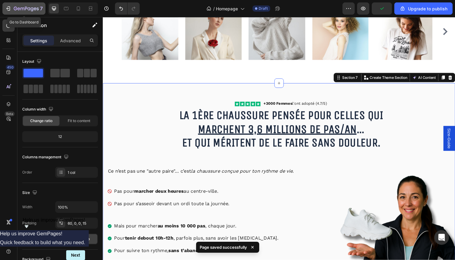
click at [12, 7] on div "7" at bounding box center [23, 8] width 37 height 7
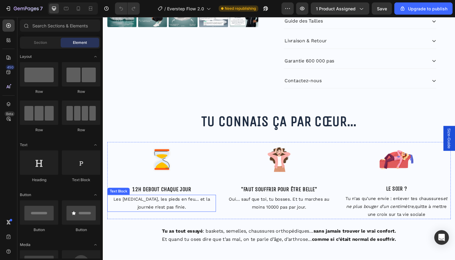
scroll to position [181, 0]
